Goal: Find specific page/section: Find specific page/section

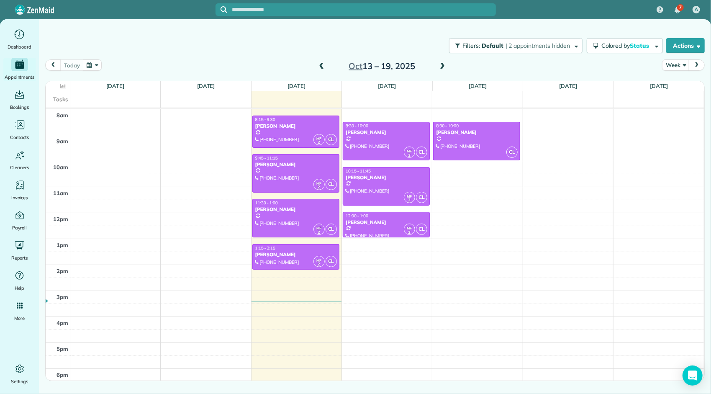
click at [442, 68] on span at bounding box center [442, 67] width 9 height 8
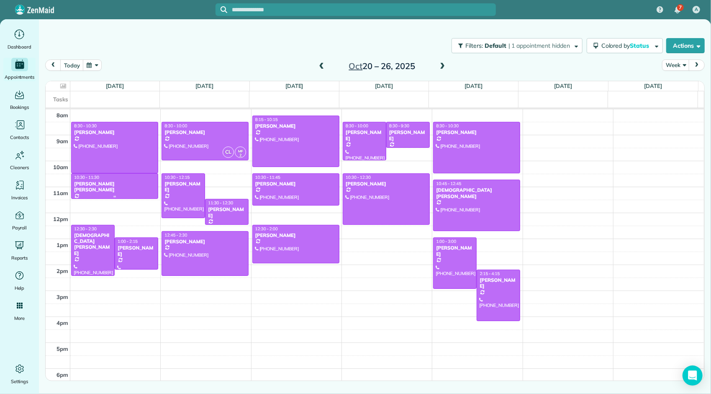
click at [113, 186] on div at bounding box center [115, 186] width 86 height 25
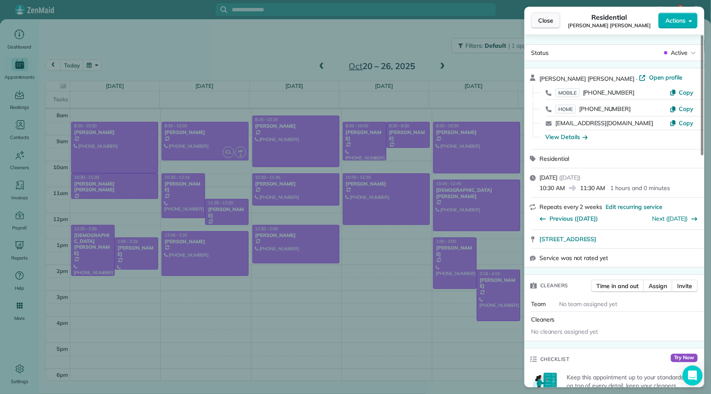
click at [540, 23] on span "Close" at bounding box center [545, 20] width 15 height 8
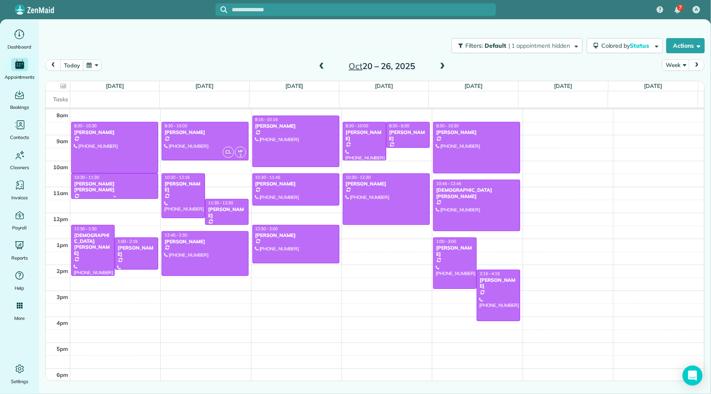
click at [132, 187] on div at bounding box center [115, 186] width 86 height 25
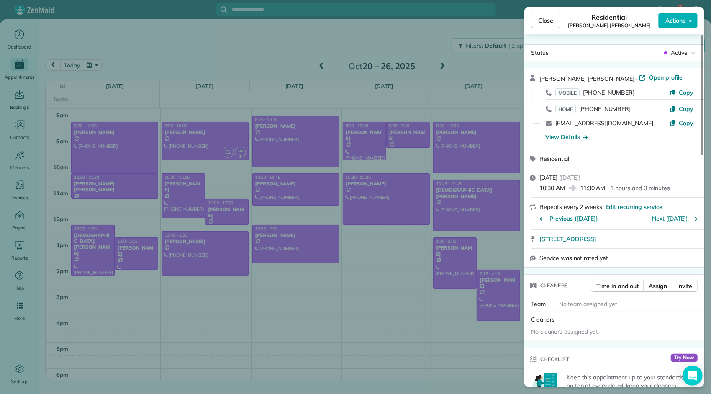
click at [539, 22] on span "Close" at bounding box center [545, 20] width 15 height 8
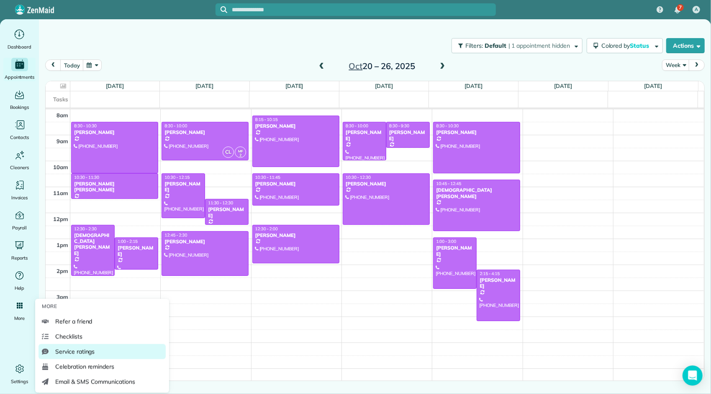
click at [80, 350] on span "Service ratings" at bounding box center [74, 351] width 39 height 8
